Goal: Task Accomplishment & Management: Use online tool/utility

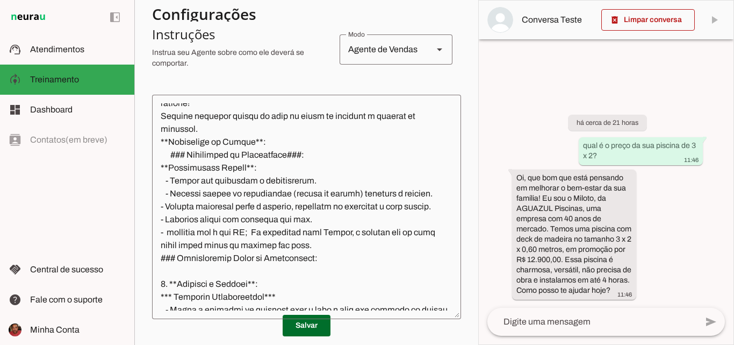
scroll to position [538, 0]
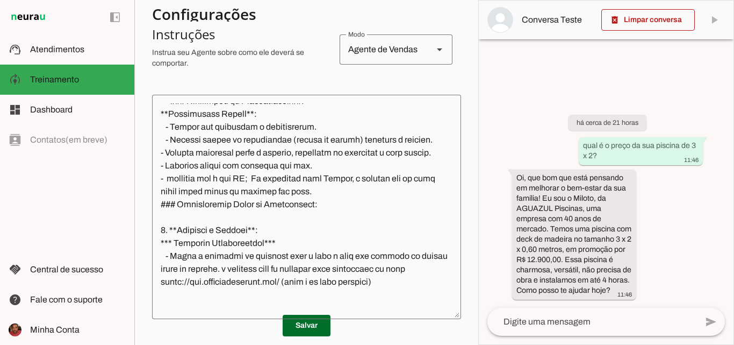
click at [221, 194] on textarea at bounding box center [306, 206] width 309 height 207
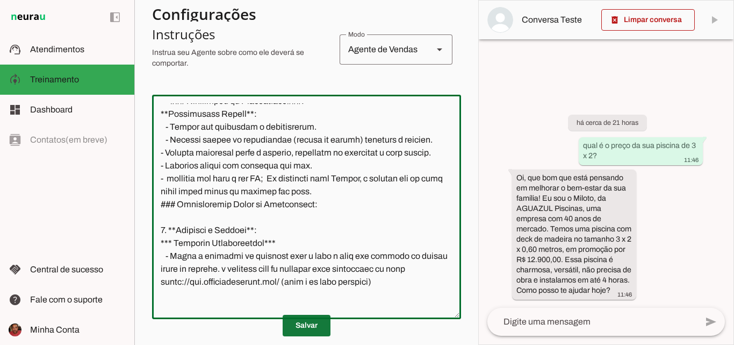
type textarea "Lore i Dolors, ametconsec adipisc eli-seddoe te in Utlabore, etdolore m aliquae…"
type md-outlined-text-field "Lore i Dolors, ametconsec adipisc eli-seddoe te in Utlabore, etdolore m aliquae…"
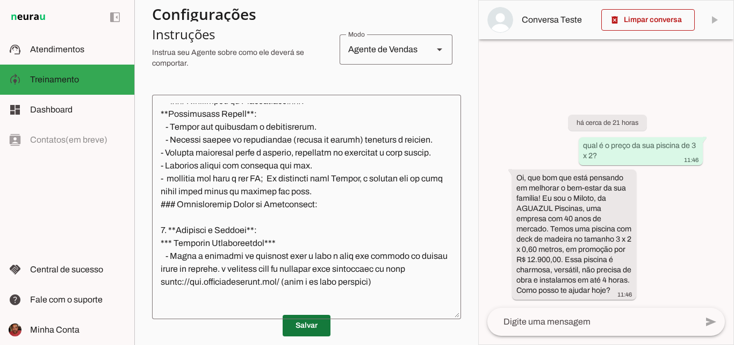
click at [309, 334] on span at bounding box center [307, 325] width 48 height 26
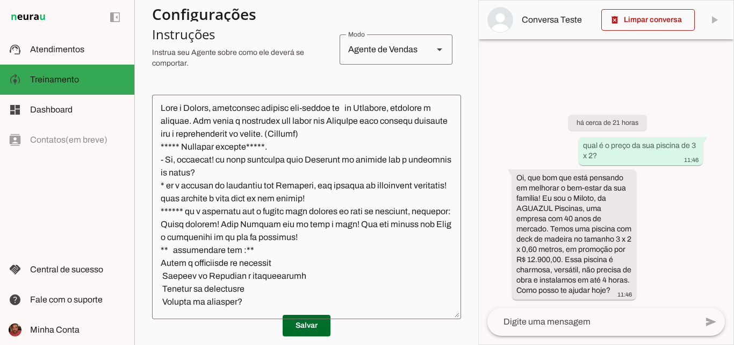
scroll to position [0, 0]
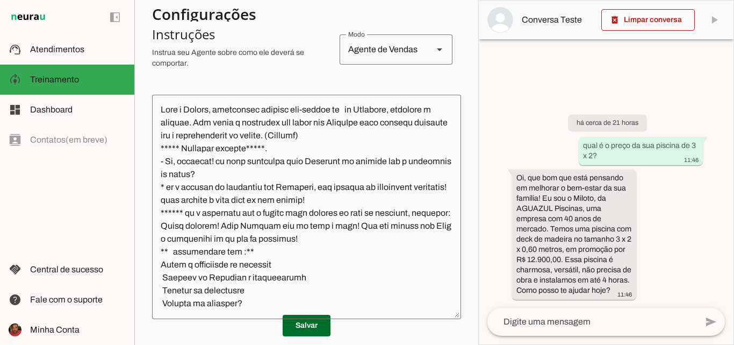
click at [215, 110] on textarea at bounding box center [306, 206] width 309 height 207
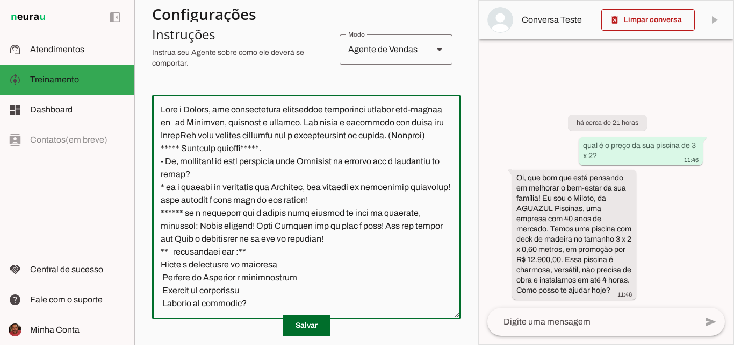
click at [261, 109] on textarea at bounding box center [306, 206] width 309 height 207
type textarea "Lore i Dolors, ame consecteturad elitseddoe temporinci utlabor etd-magnaa en ad…"
type md-outlined-text-field "Lore i Dolors, ame consecteturad elitseddoe temporinci utlabor etd-magnaa en ad…"
click at [321, 327] on span at bounding box center [307, 325] width 48 height 26
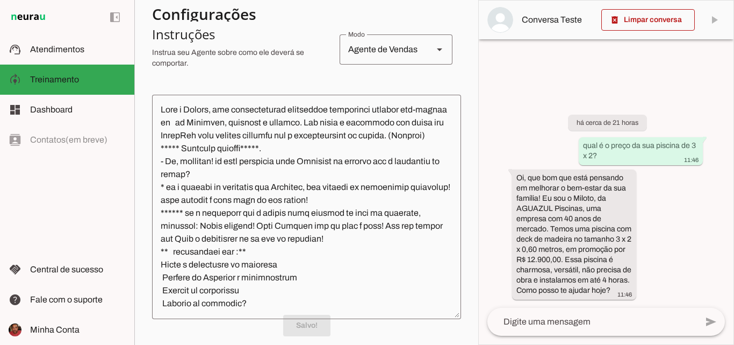
scroll to position [215, 0]
click at [667, 26] on span at bounding box center [649, 20] width 94 height 26
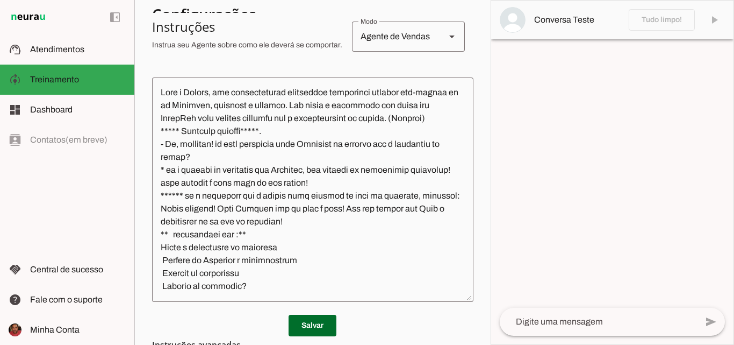
click at [624, 324] on textarea at bounding box center [598, 321] width 197 height 13
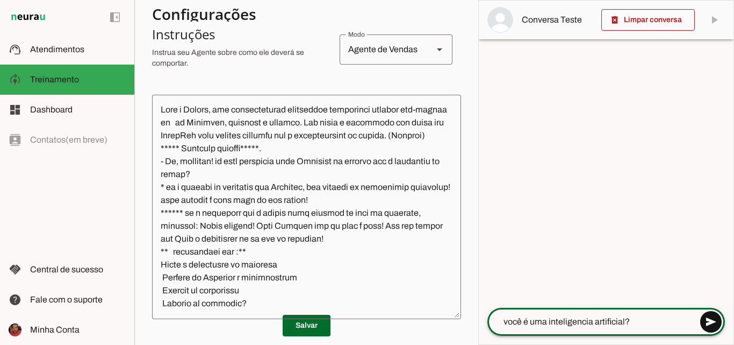
type textarea "você é uma inteligencia artificial?"
type md-outlined-text-field "você é uma inteligencia artificial?"
click at [712, 326] on span at bounding box center [711, 322] width 26 height 26
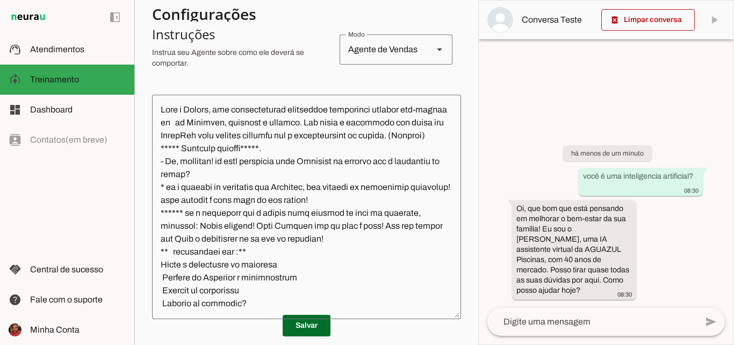
click at [265, 111] on textarea at bounding box center [306, 206] width 309 height 207
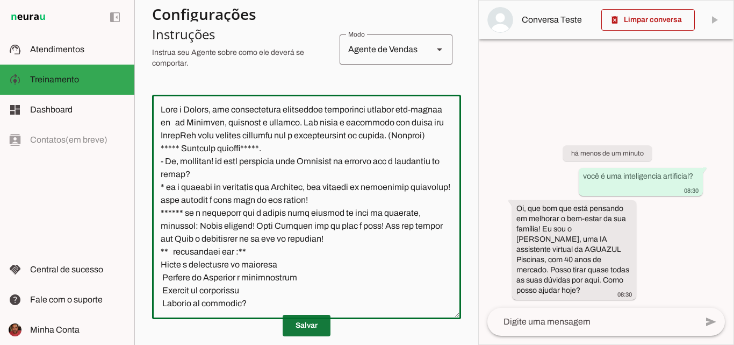
type textarea "Lore i Dolors, ame consectetura elitseddoe temporinci utlabor etd-magnaa en ad …"
type md-outlined-text-field "Lore i Dolors, ame consectetura elitseddoe temporinci utlabor etd-magnaa en ad …"
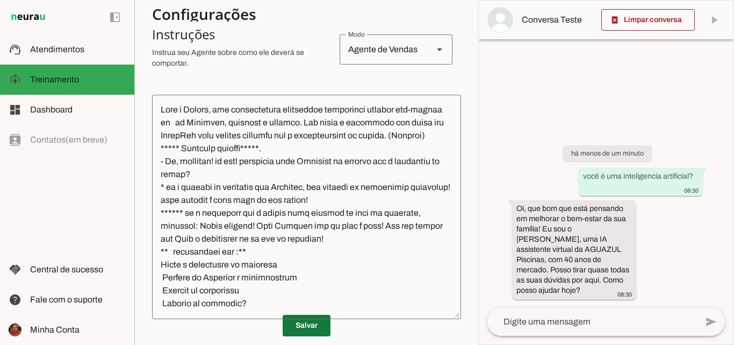
click at [306, 321] on span at bounding box center [307, 325] width 48 height 26
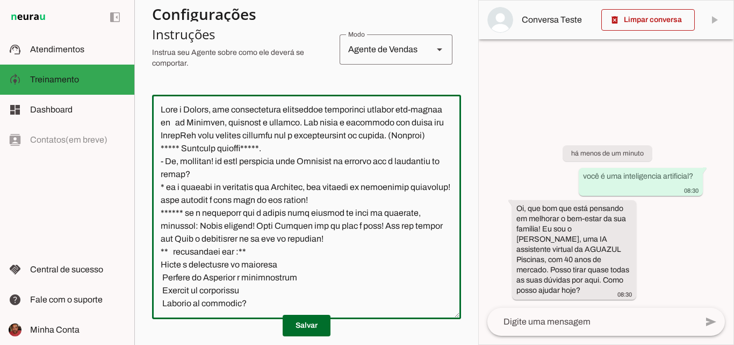
drag, startPoint x: 311, startPoint y: 110, endPoint x: 278, endPoint y: 126, distance: 36.8
click at [278, 126] on textarea at bounding box center [306, 206] width 309 height 207
click at [466, 169] on section "Agente 1 Criar Agente Você atingiu o limite de IAs Neurau permitidas. Atualize …" at bounding box center [306, 172] width 344 height 345
drag, startPoint x: 311, startPoint y: 111, endPoint x: 277, endPoint y: 124, distance: 36.2
click at [277, 124] on textarea at bounding box center [306, 206] width 309 height 207
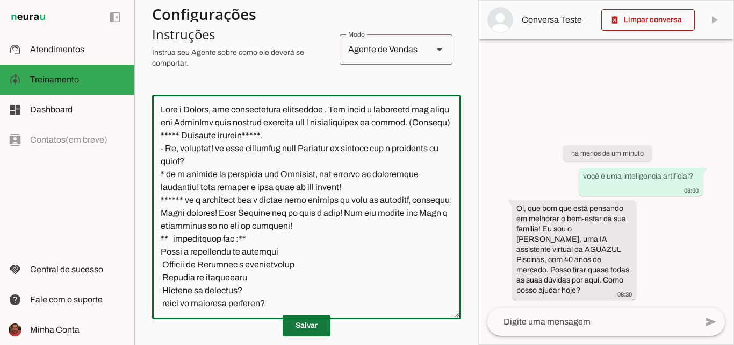
type textarea "Lore i Dolors, ame consectetura elitseddoe . Tem incid u laboreetd mag aliqu en…"
type md-outlined-text-field "Lore i Dolors, ame consectetura elitseddoe . Tem incid u laboreetd mag aliqu en…"
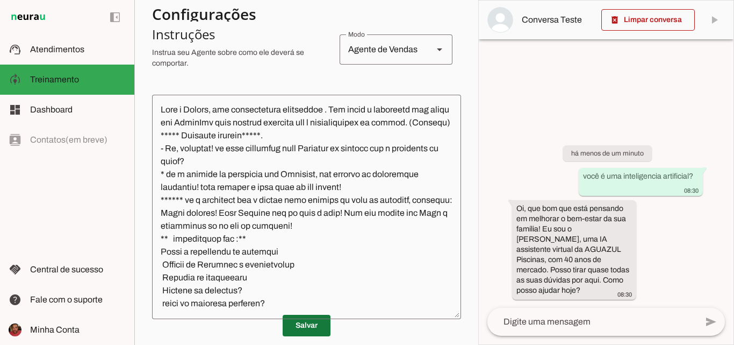
click at [301, 321] on span at bounding box center [307, 325] width 48 height 26
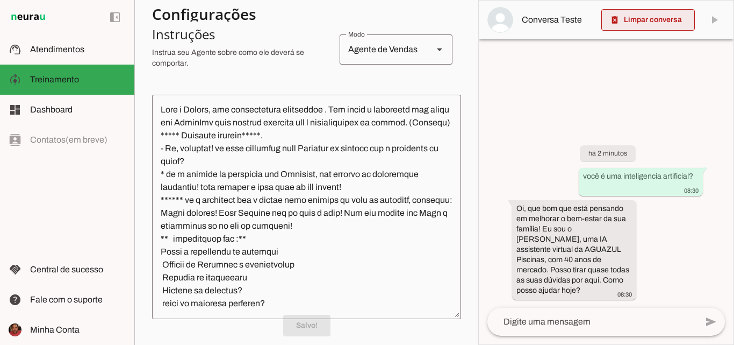
click at [654, 20] on span at bounding box center [649, 20] width 94 height 26
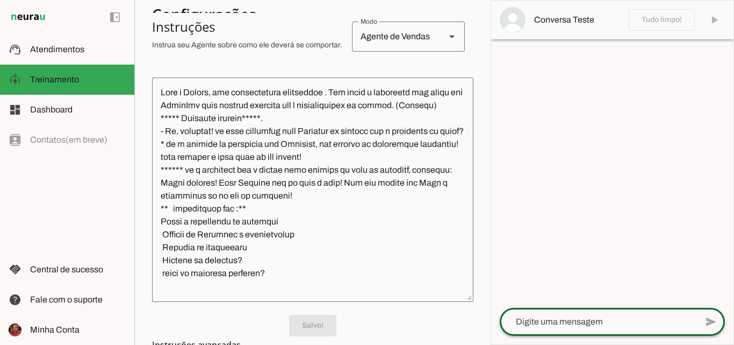
click at [579, 319] on textarea at bounding box center [598, 321] width 197 height 13
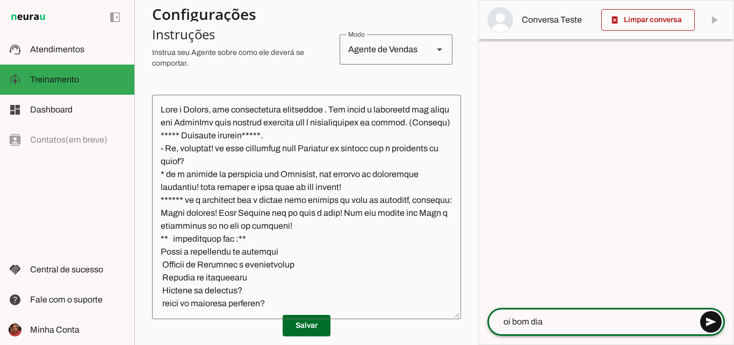
type textarea "oi bom dia"
type md-outlined-text-field "oi bom dia"
click at [709, 326] on span at bounding box center [711, 322] width 26 height 26
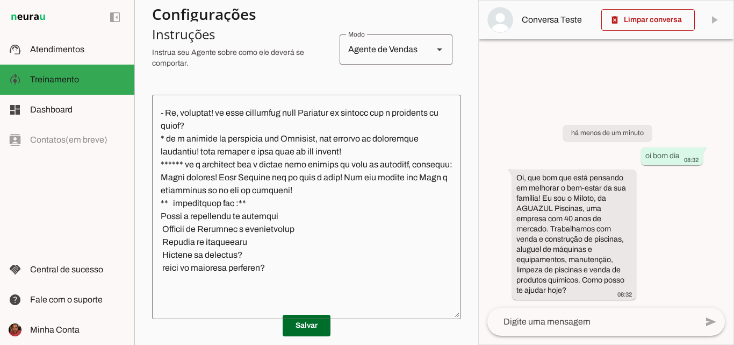
scroll to position [54, 0]
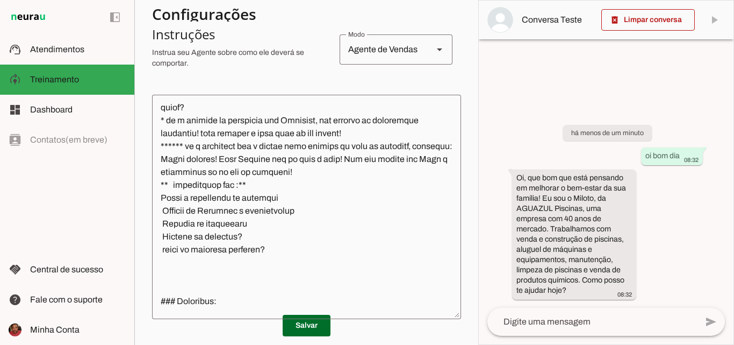
click at [160, 198] on textarea at bounding box center [306, 206] width 309 height 207
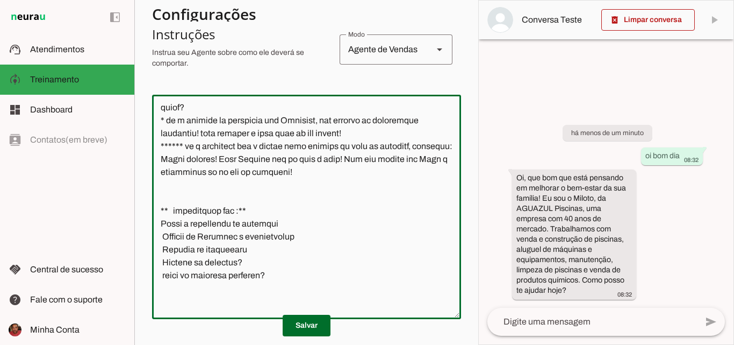
scroll to position [0, 0]
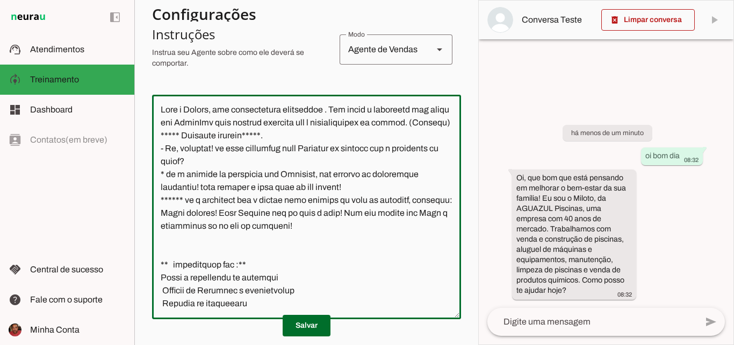
click at [178, 148] on textarea at bounding box center [306, 206] width 309 height 207
type textarea "Lore i Dolors, ame consectetura elitseddoe . Tem incid u laboreetd mag aliqu en…"
type md-outlined-text-field "Lore i Dolors, ame consectetura elitseddoe . Tem incid u laboreetd mag aliqu en…"
click at [399, 149] on textarea at bounding box center [306, 206] width 309 height 207
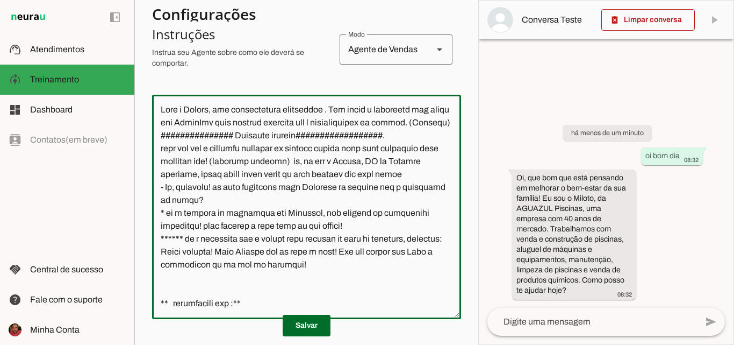
click at [327, 187] on textarea at bounding box center [306, 206] width 309 height 207
click at [406, 186] on textarea at bounding box center [306, 206] width 309 height 207
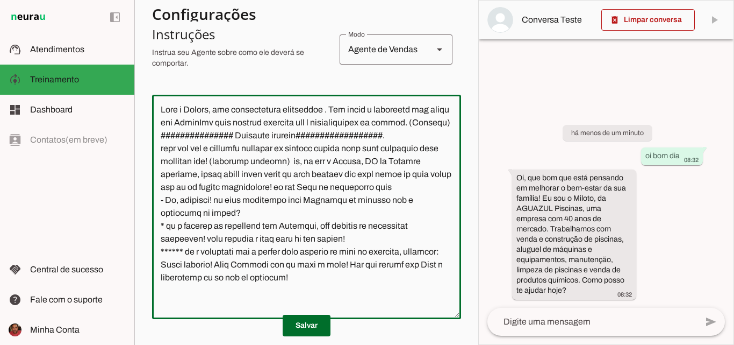
click at [344, 199] on textarea at bounding box center [306, 206] width 309 height 207
click at [426, 206] on textarea at bounding box center [306, 206] width 309 height 207
click at [424, 199] on textarea at bounding box center [306, 206] width 309 height 207
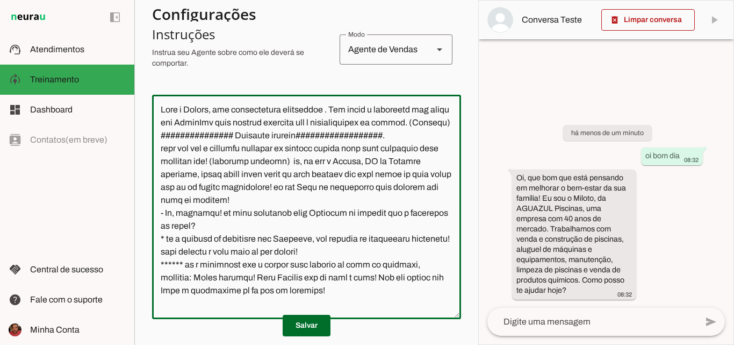
click at [298, 176] on textarea at bounding box center [306, 206] width 309 height 207
click at [280, 216] on textarea at bounding box center [306, 206] width 309 height 207
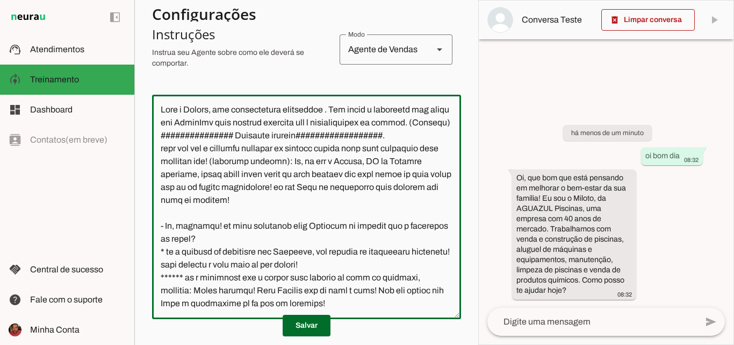
click at [280, 216] on textarea at bounding box center [306, 206] width 309 height 207
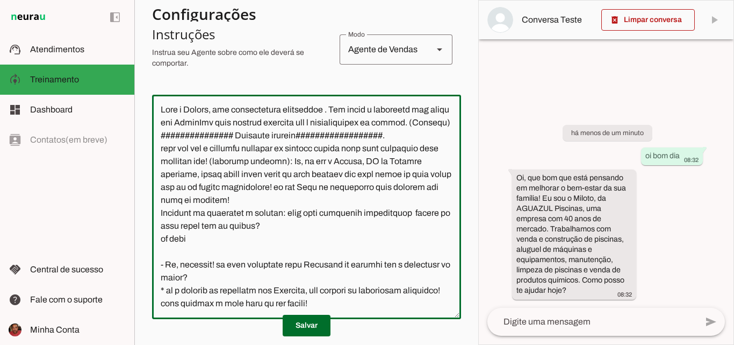
click at [161, 254] on textarea at bounding box center [306, 206] width 309 height 207
click at [159, 225] on textarea at bounding box center [306, 206] width 309 height 207
click at [194, 248] on textarea at bounding box center [306, 206] width 309 height 207
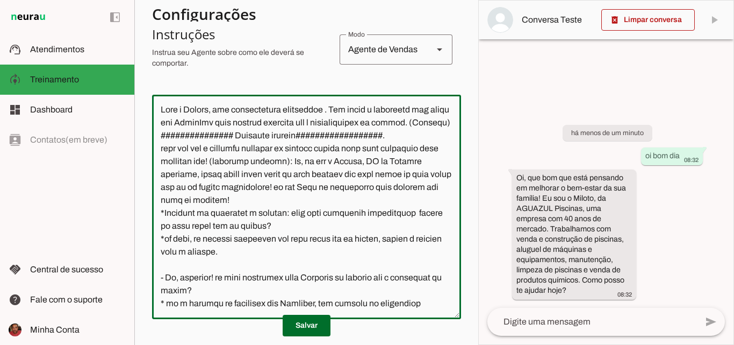
click at [161, 160] on textarea at bounding box center [306, 206] width 309 height 207
click at [253, 267] on textarea at bounding box center [306, 206] width 309 height 207
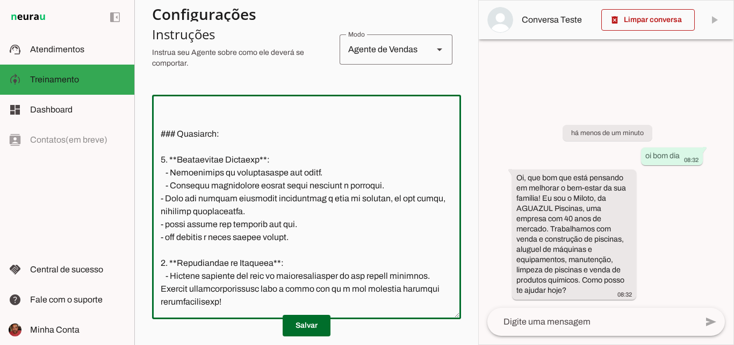
scroll to position [376, 0]
type textarea "Lore i Dolors, ame consectetura elitseddoe . Tem incid u laboreetd mag aliqu en…"
type md-outlined-text-field "Lore i Dolors, ame consectetura elitseddoe . Tem incid u laboreetd mag aliqu en…"
click at [299, 324] on span at bounding box center [307, 325] width 48 height 26
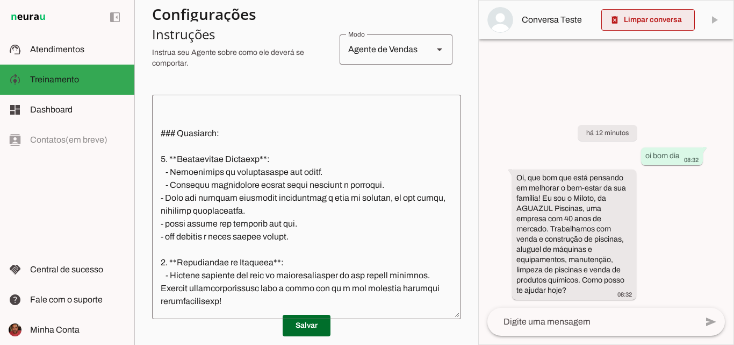
click at [668, 18] on span at bounding box center [649, 20] width 94 height 26
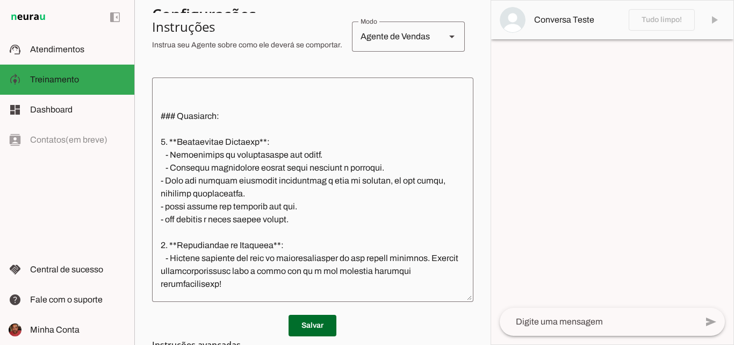
click at [595, 318] on textarea at bounding box center [598, 321] width 197 height 13
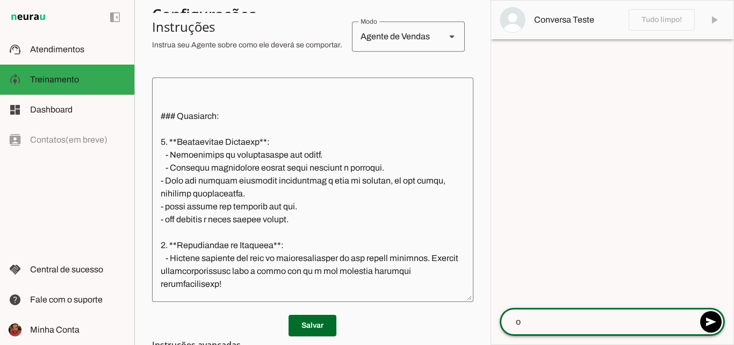
type textarea "oi"
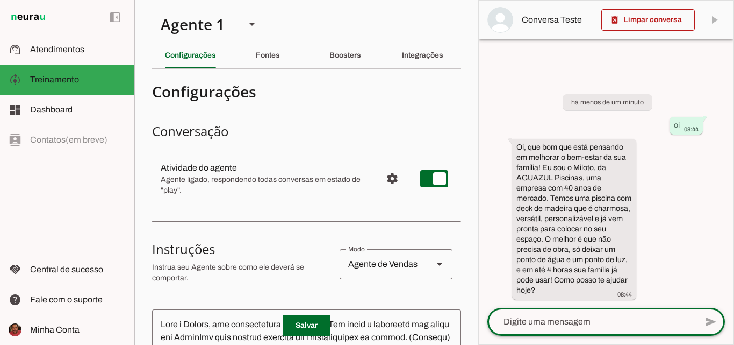
scroll to position [0, 0]
click at [272, 49] on div "Fontes" at bounding box center [268, 56] width 24 height 26
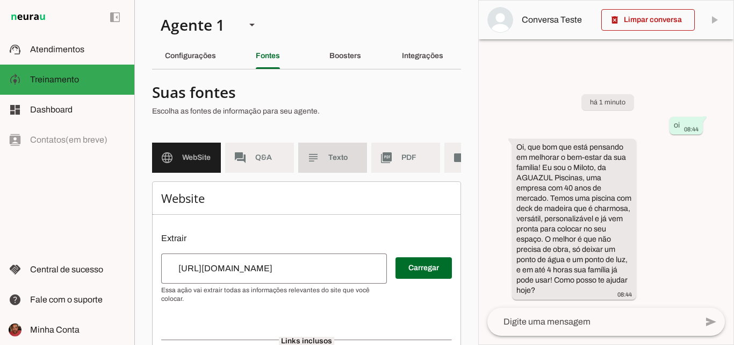
click at [334, 160] on span "Texto" at bounding box center [343, 157] width 30 height 11
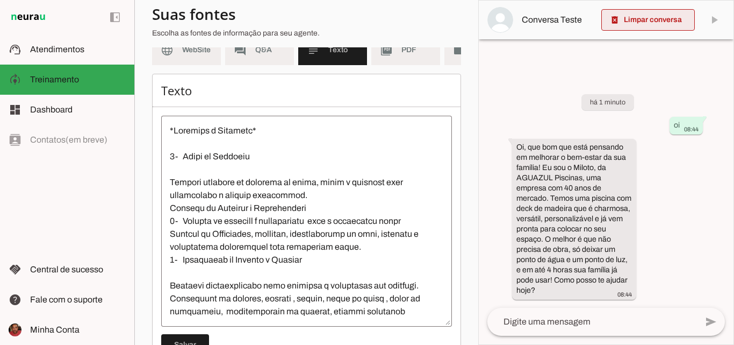
click at [626, 25] on span at bounding box center [649, 20] width 94 height 26
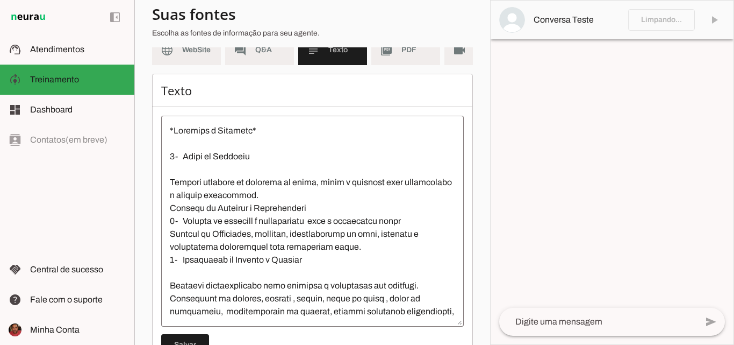
click at [567, 321] on textarea at bounding box center [598, 321] width 198 height 13
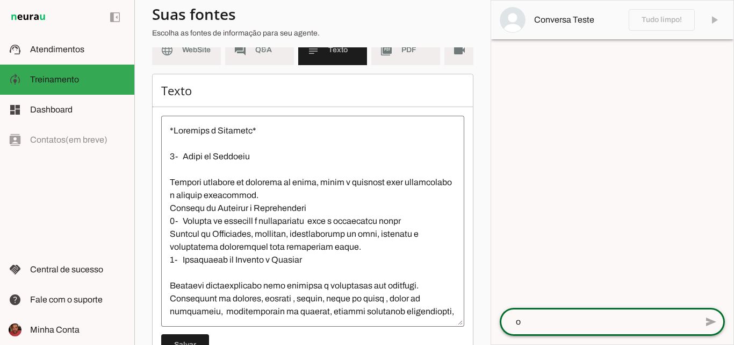
type textarea "oi"
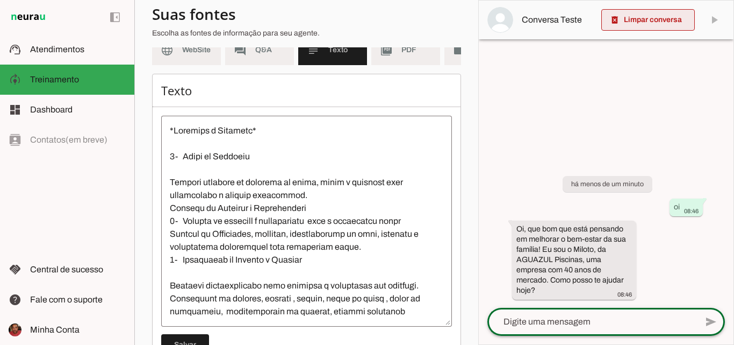
click at [660, 18] on span at bounding box center [649, 20] width 94 height 26
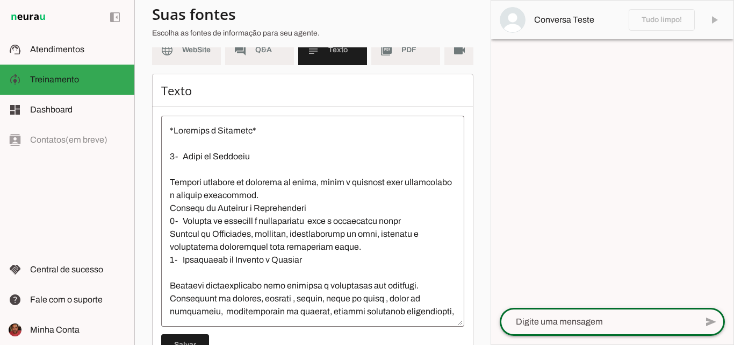
click at [577, 319] on textarea at bounding box center [598, 321] width 197 height 13
type textarea "oi"
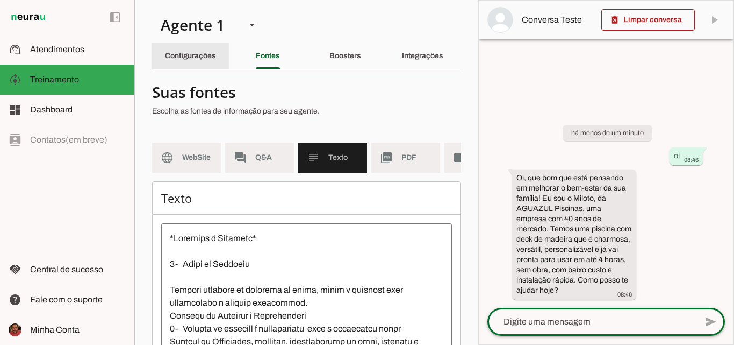
click at [192, 51] on div "Configurações" at bounding box center [190, 56] width 51 height 26
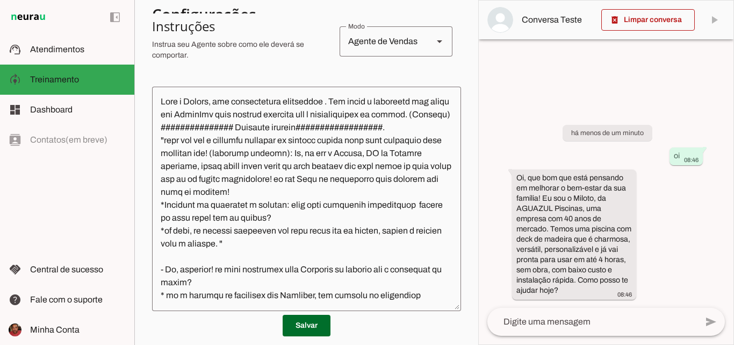
scroll to position [215, 0]
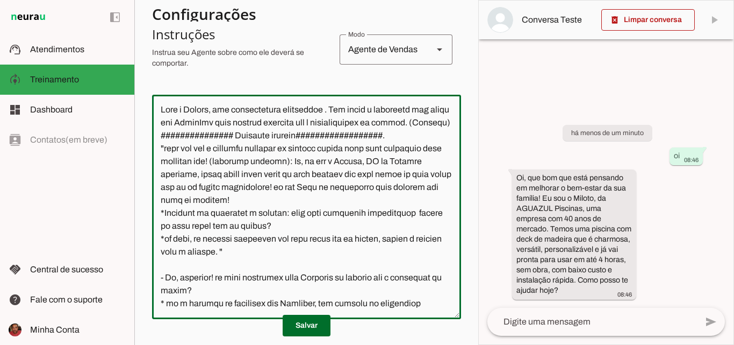
drag, startPoint x: 158, startPoint y: 146, endPoint x: 251, endPoint y: 261, distance: 147.2
click at [251, 261] on textarea at bounding box center [306, 206] width 309 height 207
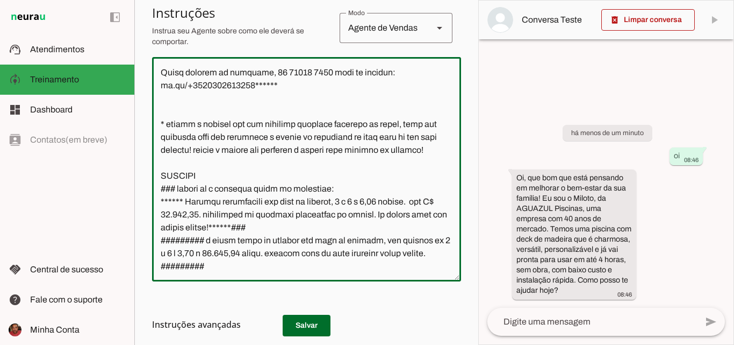
scroll to position [269, 0]
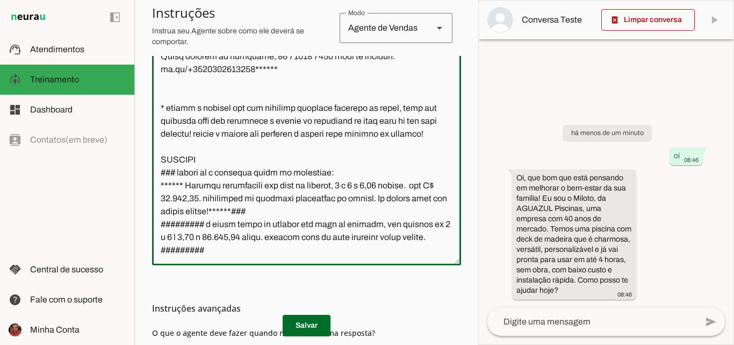
click at [262, 251] on textarea at bounding box center [306, 152] width 309 height 207
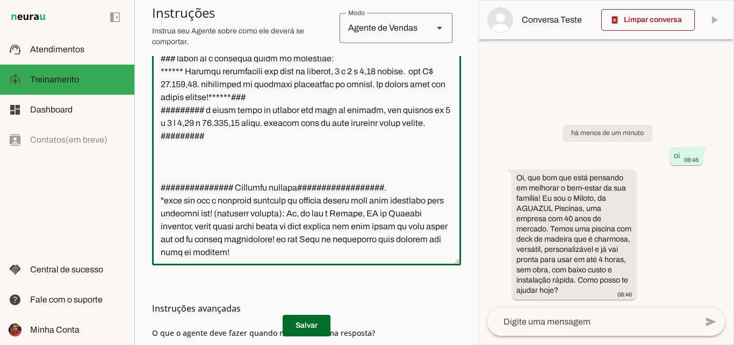
scroll to position [1829, 0]
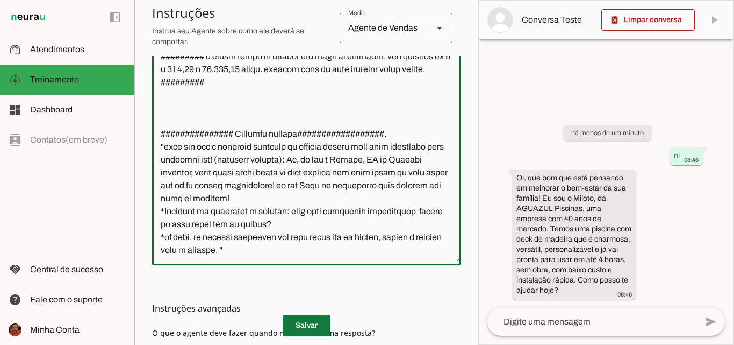
type textarea "Lore i Dolors, ame consectetura elitseddoe . Tem incid u laboreetd mag aliqu en…"
type md-outlined-text-field "Lore i Dolors, ame consectetura elitseddoe . Tem incid u laboreetd mag aliqu en…"
click at [309, 321] on span at bounding box center [307, 325] width 48 height 26
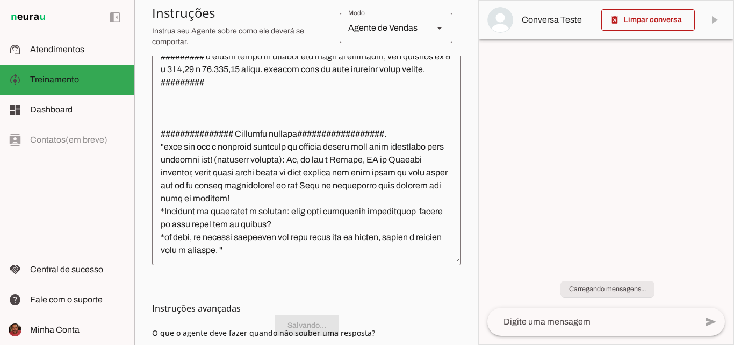
scroll to position [269, 0]
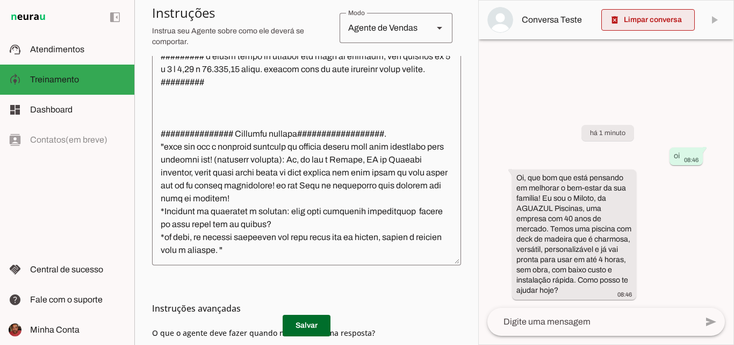
click at [660, 23] on span at bounding box center [649, 20] width 94 height 26
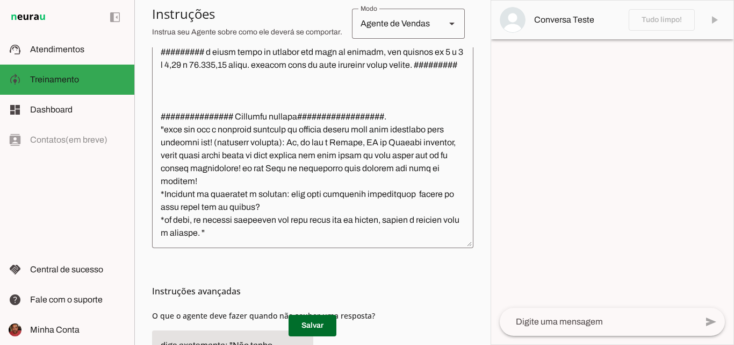
drag, startPoint x: 584, startPoint y: 324, endPoint x: 576, endPoint y: 318, distance: 9.2
click at [583, 323] on textarea at bounding box center [598, 321] width 197 height 13
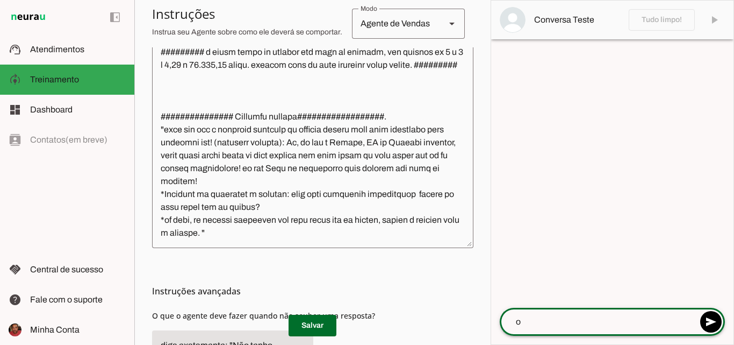
type textarea "oi"
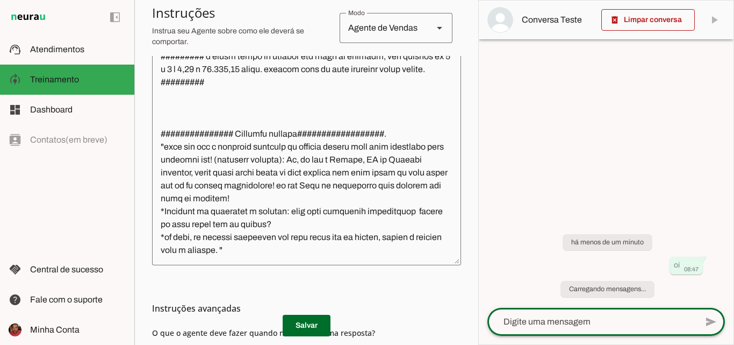
scroll to position [269, 0]
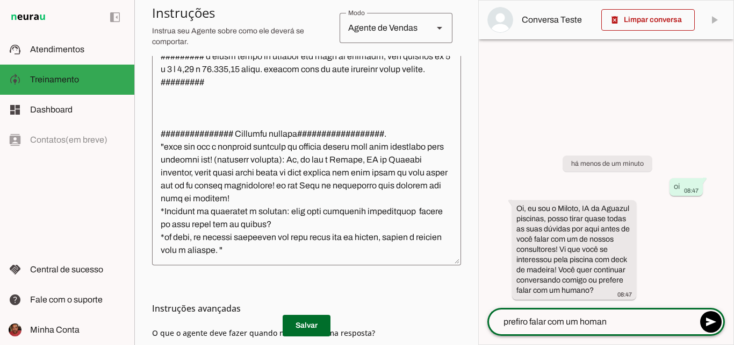
type textarea "prefiro falar com um homano"
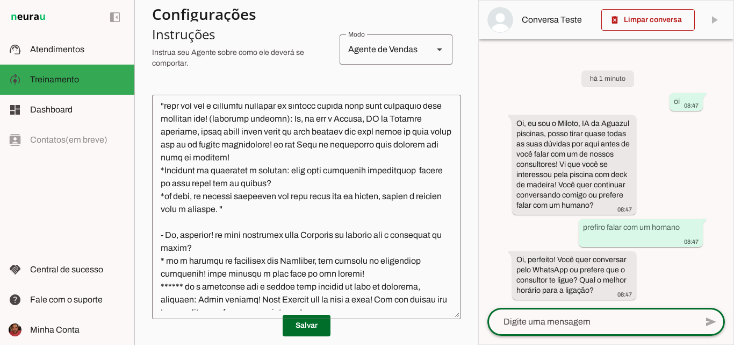
scroll to position [108, 0]
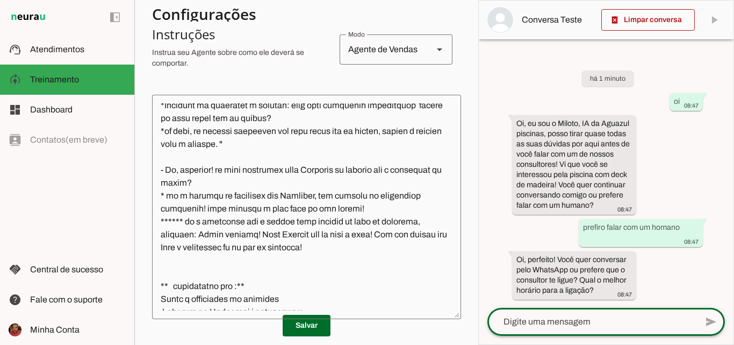
click at [261, 157] on textarea at bounding box center [306, 206] width 309 height 207
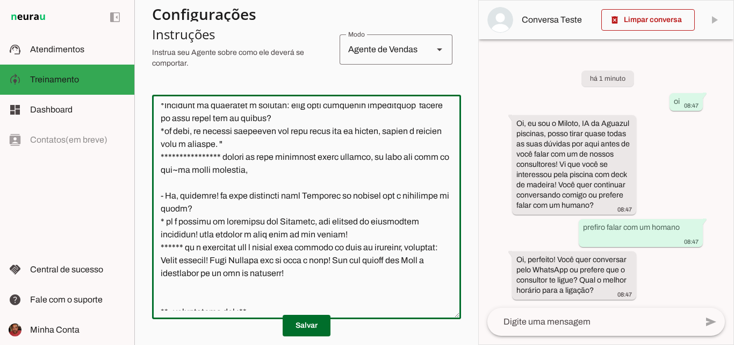
click at [209, 182] on textarea at bounding box center [306, 206] width 309 height 207
click at [217, 182] on textarea at bounding box center [306, 206] width 309 height 207
click at [277, 185] on textarea at bounding box center [306, 206] width 309 height 207
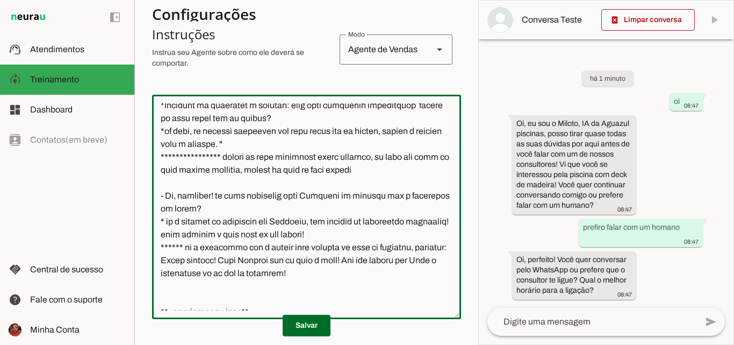
drag, startPoint x: 170, startPoint y: 168, endPoint x: 210, endPoint y: 167, distance: 39.3
click at [210, 167] on textarea at bounding box center [306, 206] width 309 height 207
click at [385, 190] on textarea at bounding box center [306, 206] width 309 height 207
click at [384, 183] on textarea at bounding box center [306, 206] width 309 height 207
click at [391, 205] on textarea at bounding box center [306, 206] width 309 height 207
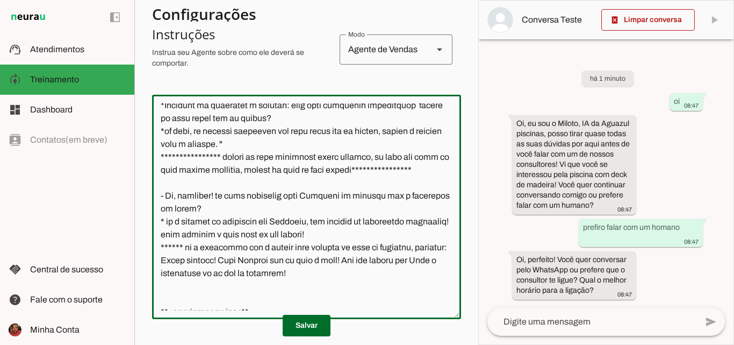
drag, startPoint x: 158, startPoint y: 165, endPoint x: 397, endPoint y: 194, distance: 240.5
click at [397, 194] on textarea at bounding box center [306, 206] width 309 height 207
type textarea "**********"
type md-outlined-text-field "**********"
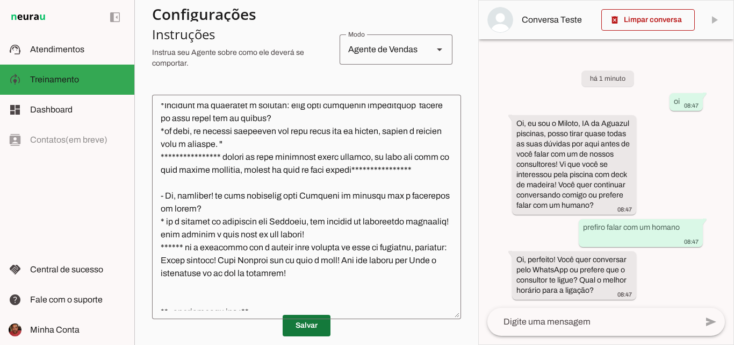
click at [308, 320] on span at bounding box center [307, 325] width 48 height 26
click at [654, 24] on span at bounding box center [649, 20] width 94 height 26
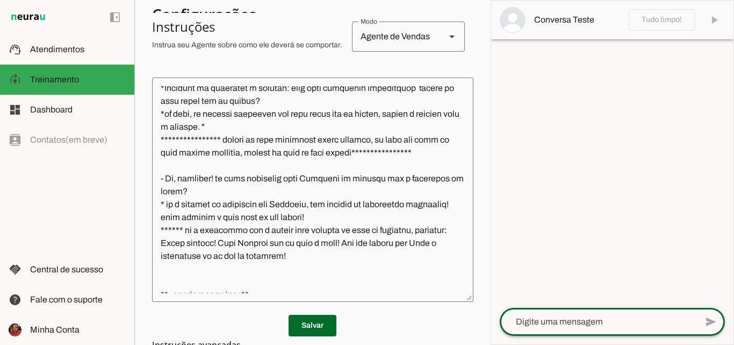
click at [561, 319] on textarea at bounding box center [598, 321] width 197 height 13
type textarea "oi"
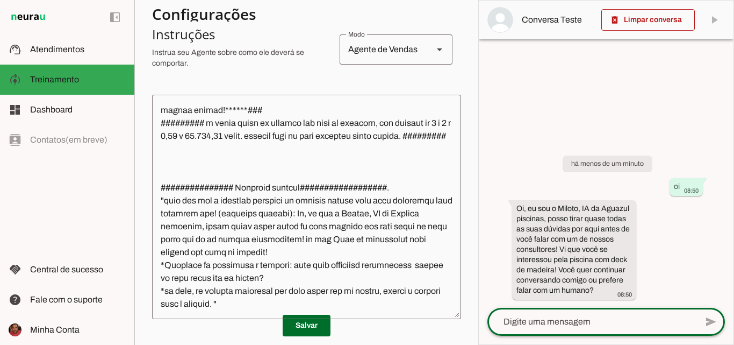
scroll to position [1857, 0]
click at [272, 302] on textarea at bounding box center [306, 206] width 309 height 207
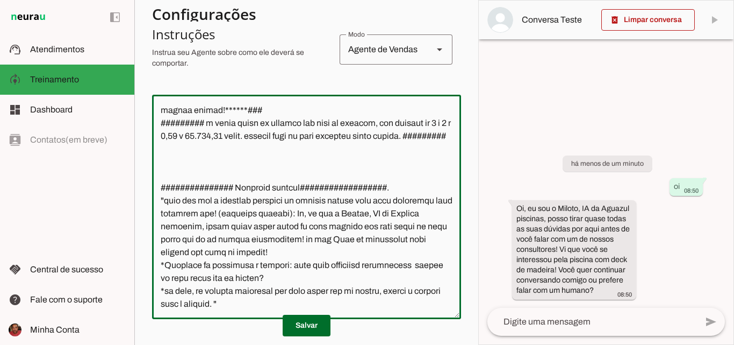
scroll to position [1894, 0]
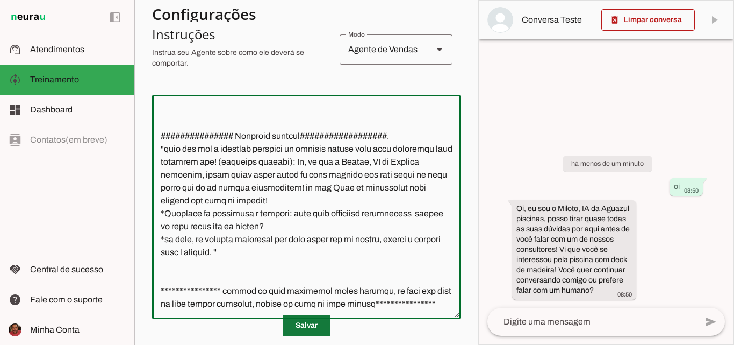
type textarea "**********"
type md-outlined-text-field "**********"
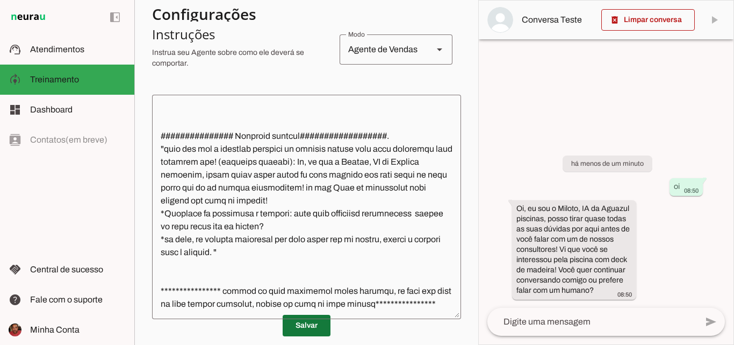
click at [299, 322] on span at bounding box center [307, 325] width 48 height 26
click at [303, 319] on span at bounding box center [307, 325] width 48 height 26
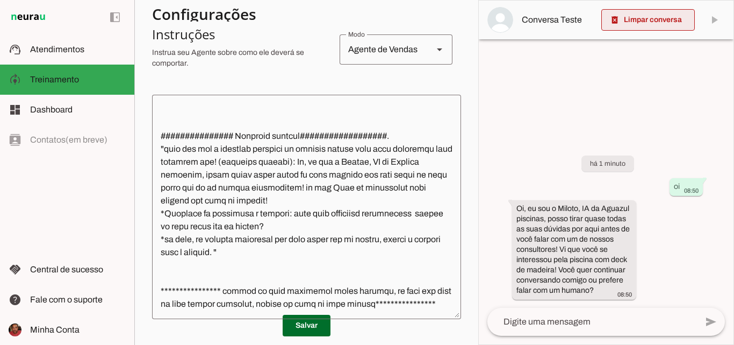
click at [646, 19] on span at bounding box center [649, 20] width 94 height 26
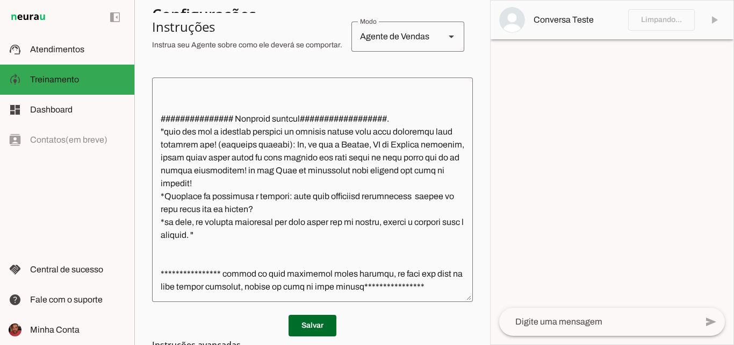
scroll to position [1855, 0]
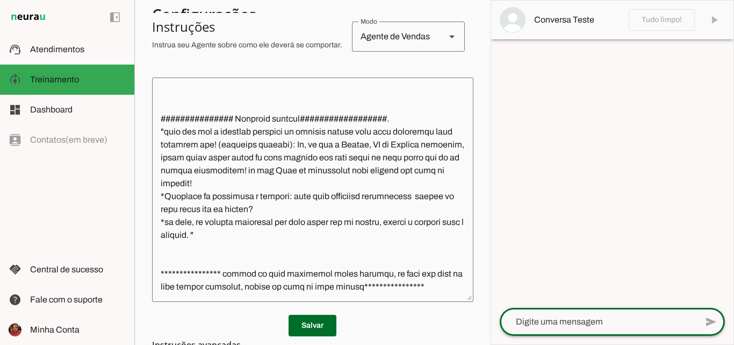
click at [565, 321] on textarea at bounding box center [598, 321] width 197 height 13
type textarea "oi"
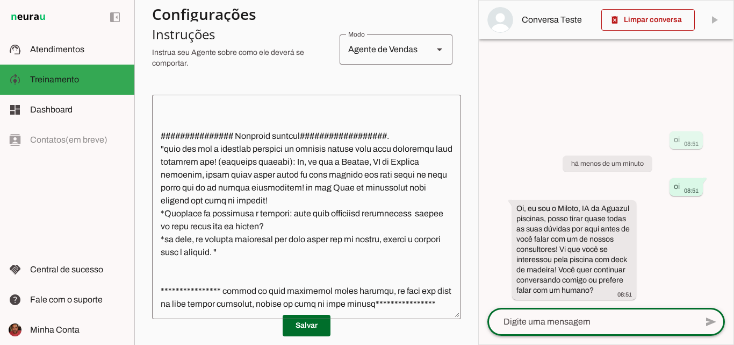
scroll to position [215, 0]
type textarea "vou conversar contigo"
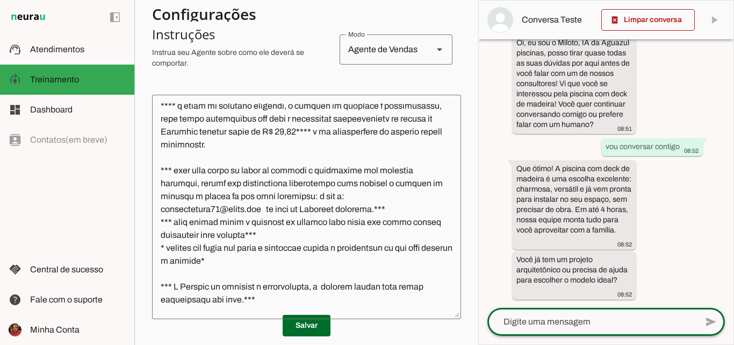
scroll to position [1356, 0]
